Goal: Use online tool/utility: Utilize a website feature to perform a specific function

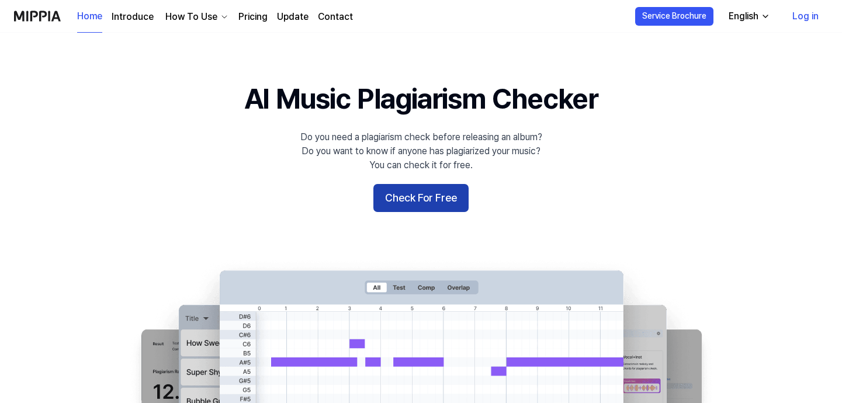
click at [425, 207] on button "Check For Free" at bounding box center [420, 198] width 95 height 28
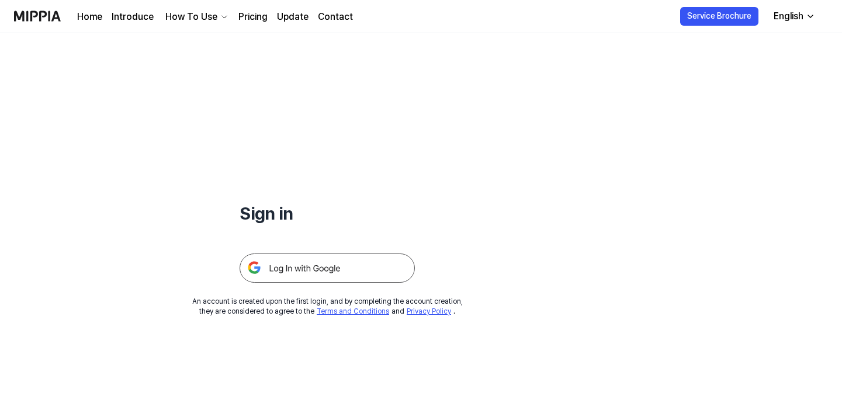
click at [345, 265] on img at bounding box center [327, 268] width 175 height 29
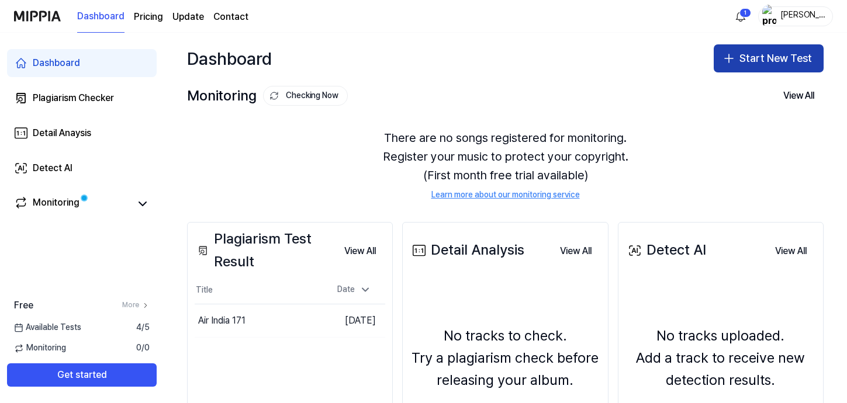
click at [746, 59] on button "Start New Test" at bounding box center [769, 58] width 110 height 28
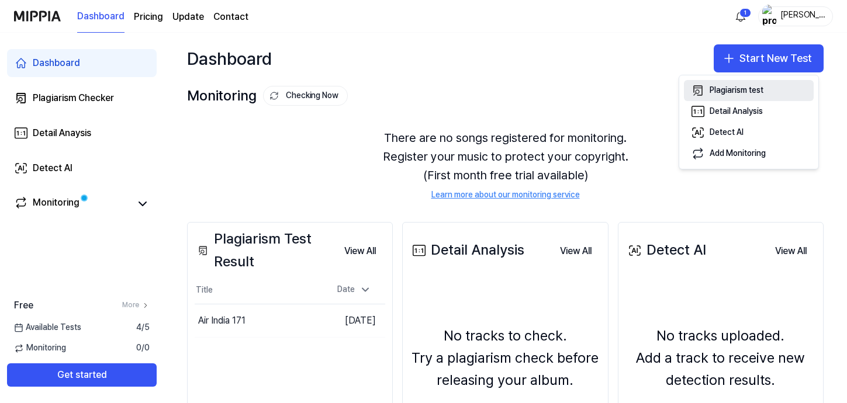
click at [748, 91] on div "Plagiarism test" at bounding box center [737, 91] width 54 height 12
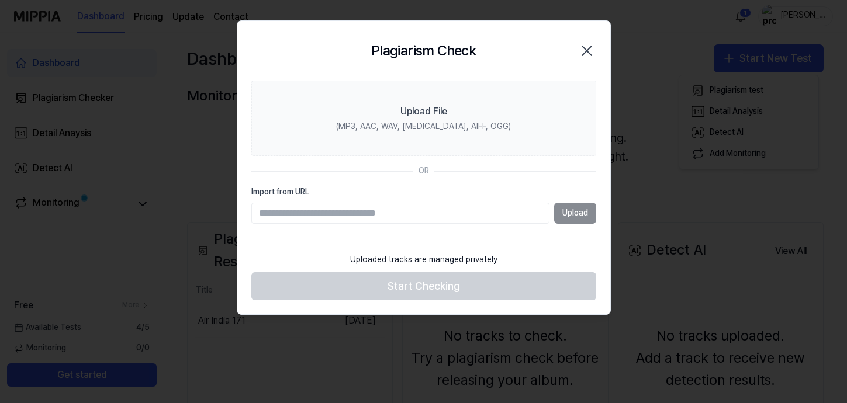
click at [528, 186] on label "Import from URL" at bounding box center [423, 192] width 345 height 12
click at [528, 203] on input "Import from URL" at bounding box center [400, 213] width 298 height 21
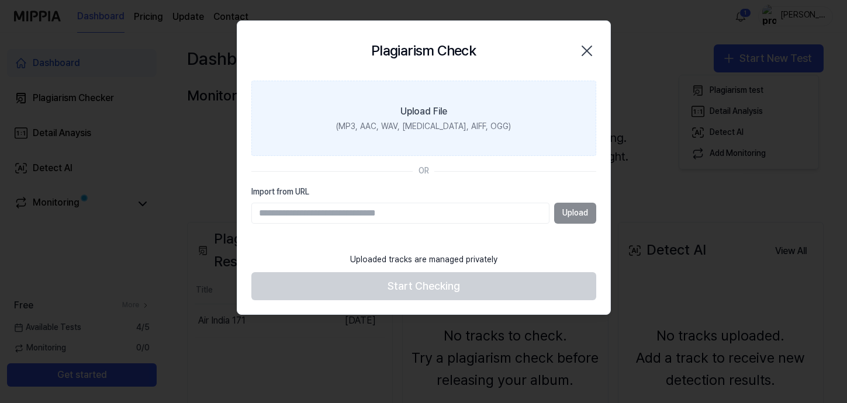
click at [449, 134] on label "Upload File (MP3, AAC, WAV, [MEDICAL_DATA], AIFF, OGG)" at bounding box center [423, 119] width 345 height 76
click at [0, 0] on input "Upload File (MP3, AAC, WAV, [MEDICAL_DATA], AIFF, OGG)" at bounding box center [0, 0] width 0 height 0
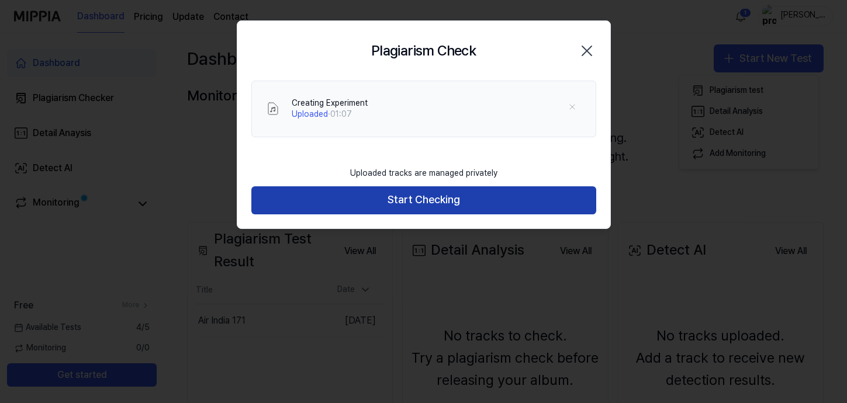
click at [473, 200] on button "Start Checking" at bounding box center [423, 200] width 345 height 28
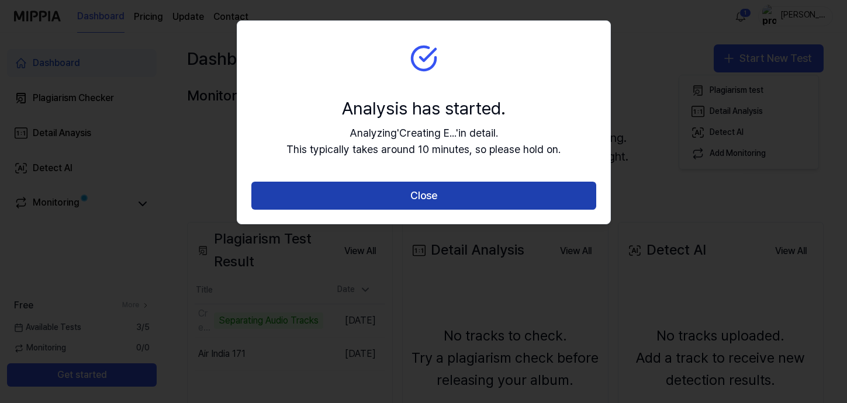
click at [494, 193] on button "Close" at bounding box center [423, 196] width 345 height 28
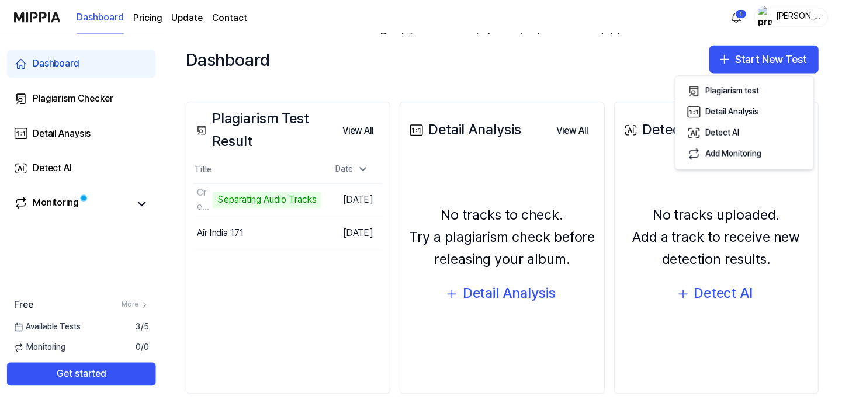
scroll to position [123, 0]
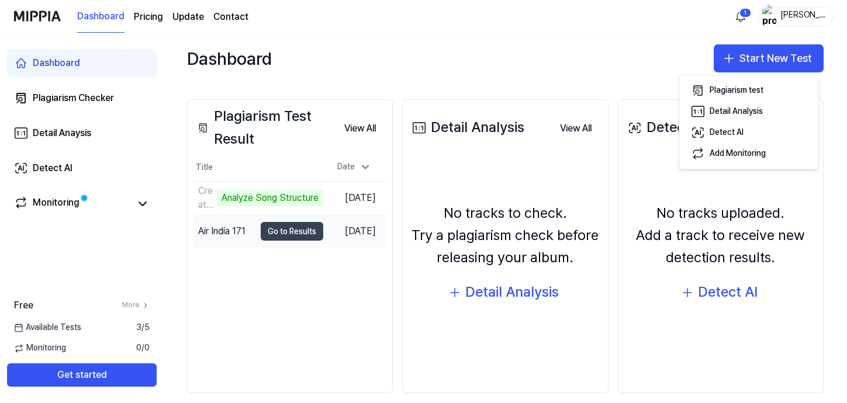
click at [269, 234] on button "Go to Results" at bounding box center [292, 231] width 63 height 19
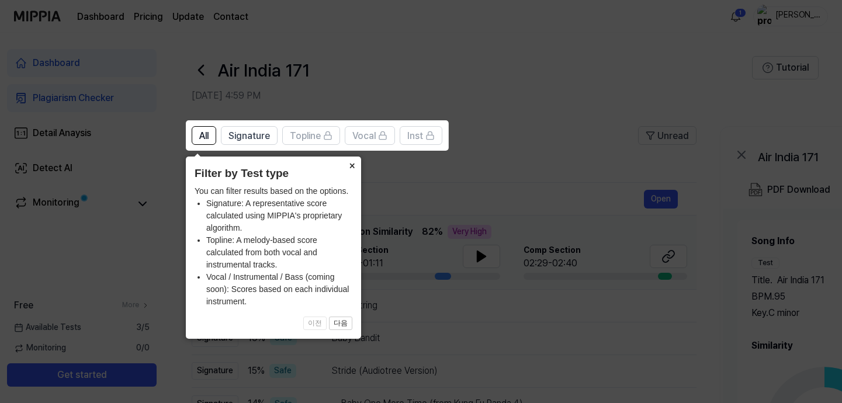
click at [354, 164] on button "×" at bounding box center [351, 165] width 19 height 16
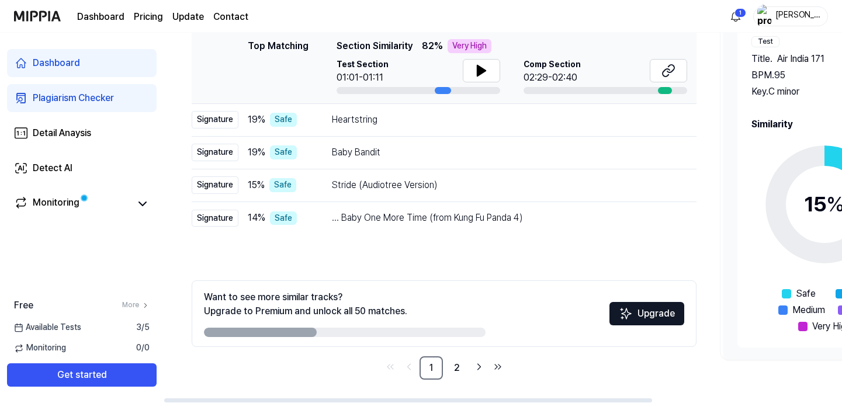
scroll to position [0, 0]
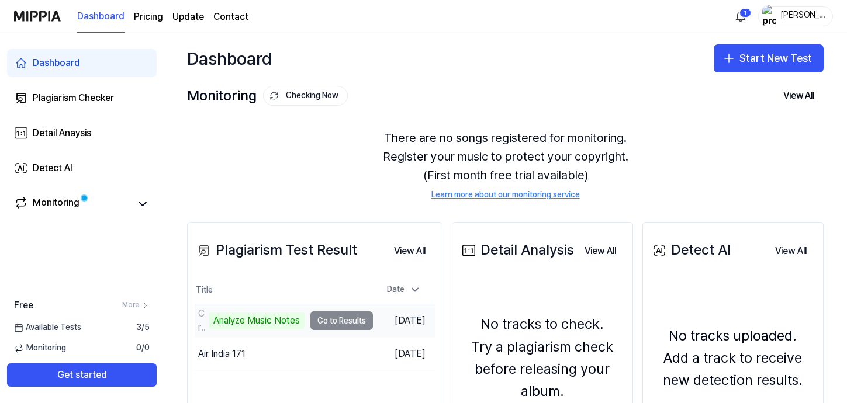
click at [264, 319] on div "Analyze Music Notes" at bounding box center [257, 321] width 96 height 16
click at [335, 319] on td "Creating Experiment Analyze Music Notes Go to Results" at bounding box center [284, 321] width 178 height 33
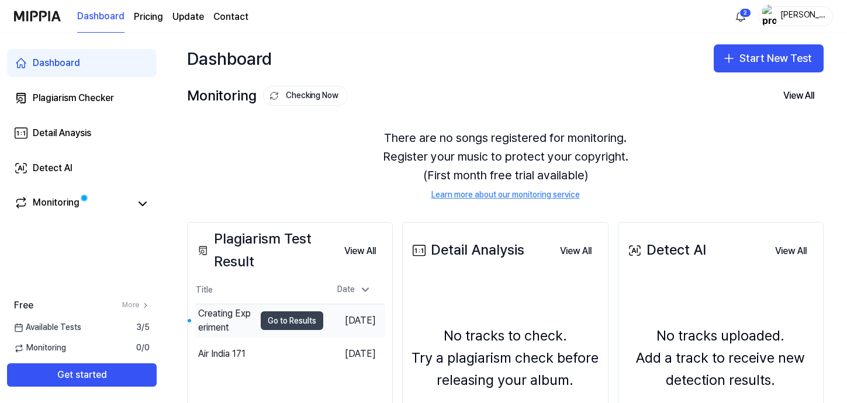
click at [279, 322] on button "Go to Results" at bounding box center [292, 321] width 63 height 19
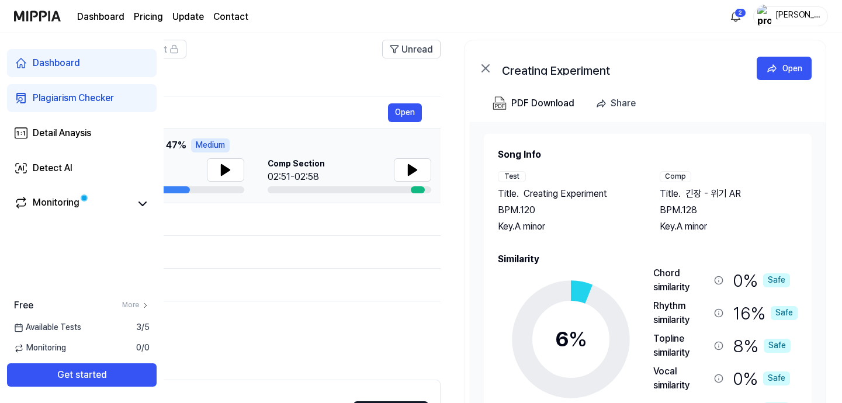
scroll to position [36, 0]
